Goal: Task Accomplishment & Management: Manage account settings

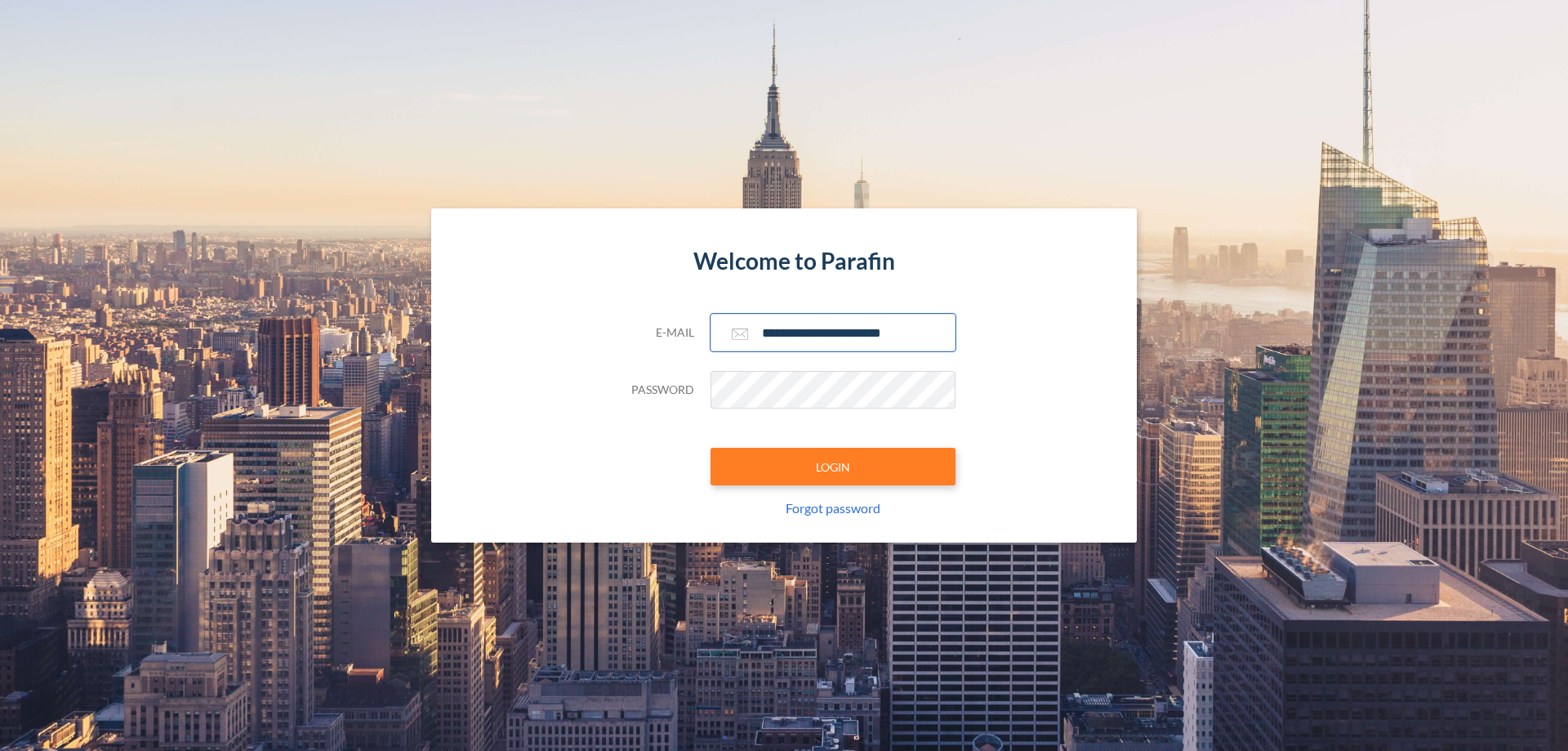
type input "**********"
click at [833, 467] on button "LOGIN" at bounding box center [833, 466] width 245 height 38
